Goal: Use online tool/utility

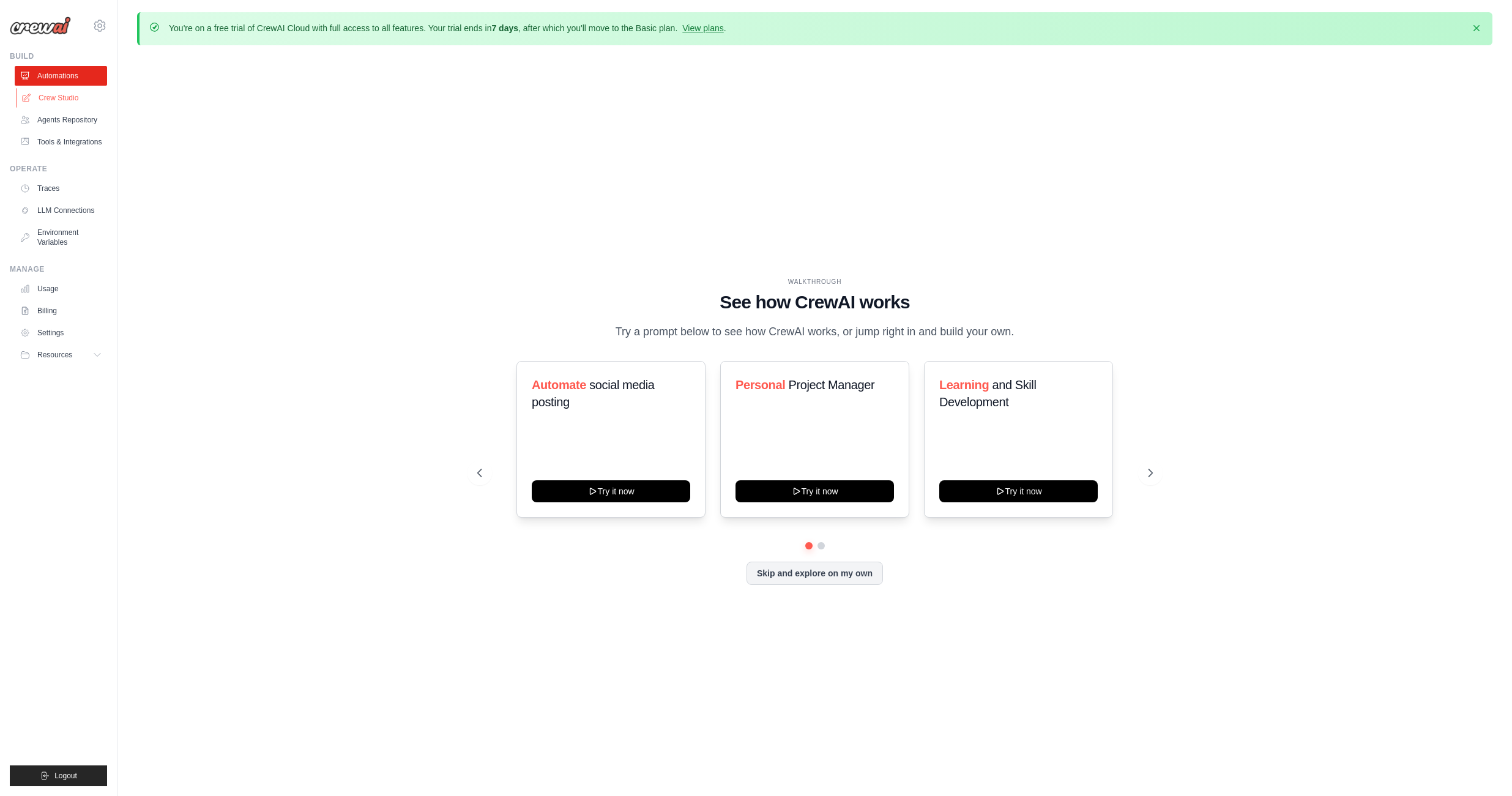
click at [72, 100] on link "Crew Studio" at bounding box center [62, 98] width 92 height 20
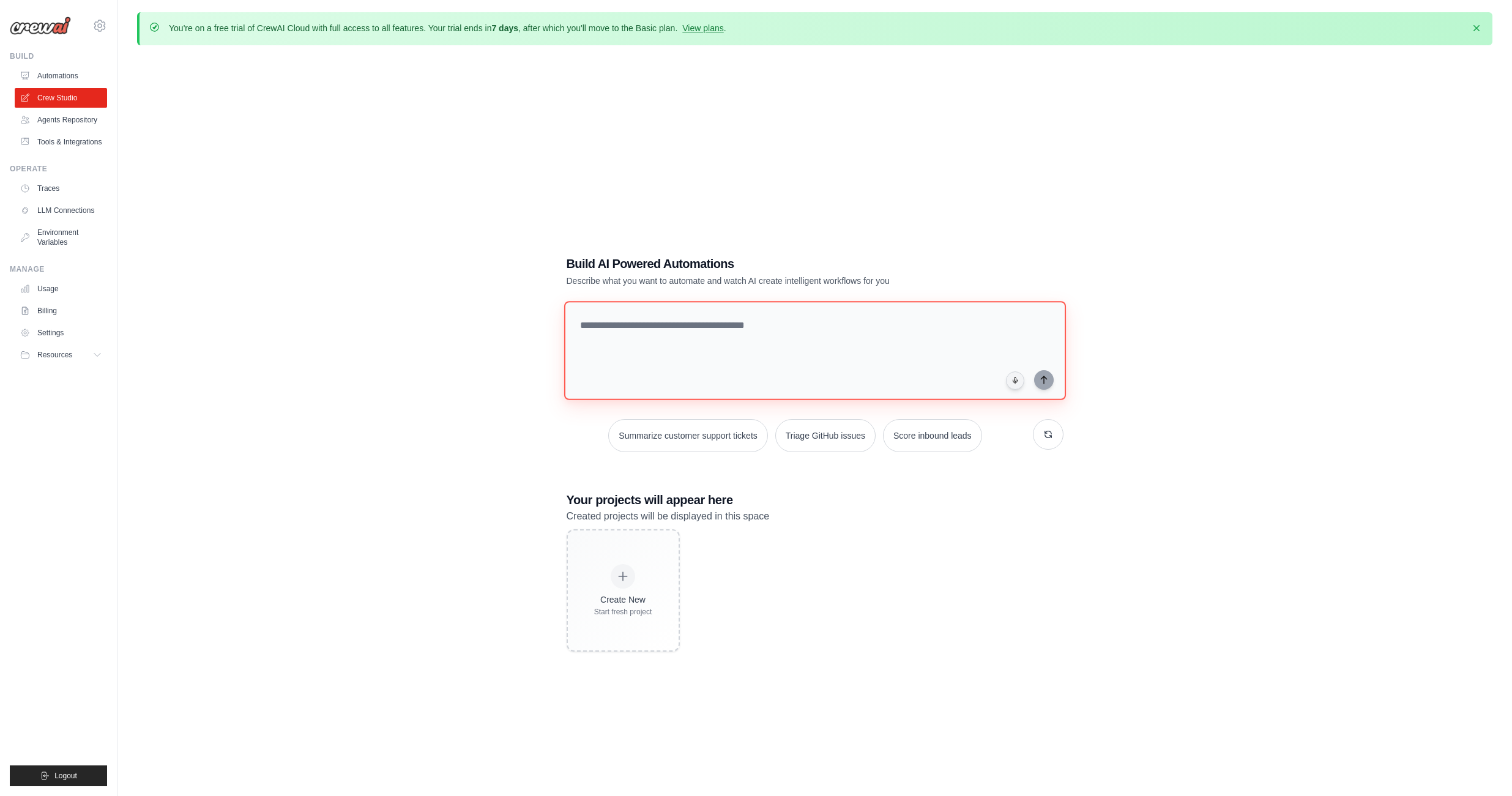
click at [737, 327] on textarea at bounding box center [814, 350] width 502 height 99
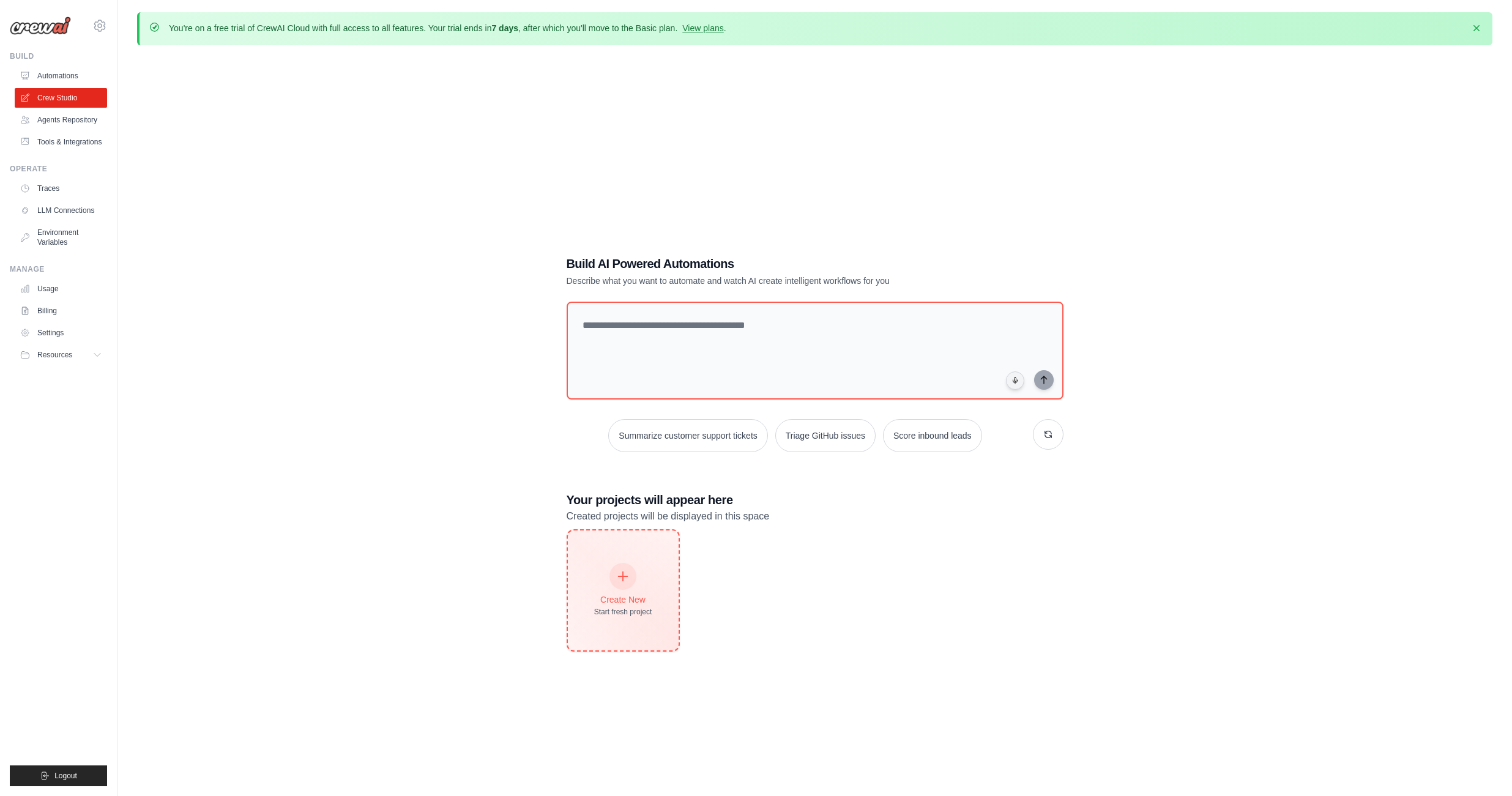
click at [626, 563] on div at bounding box center [623, 577] width 27 height 27
